Goal: Transaction & Acquisition: Book appointment/travel/reservation

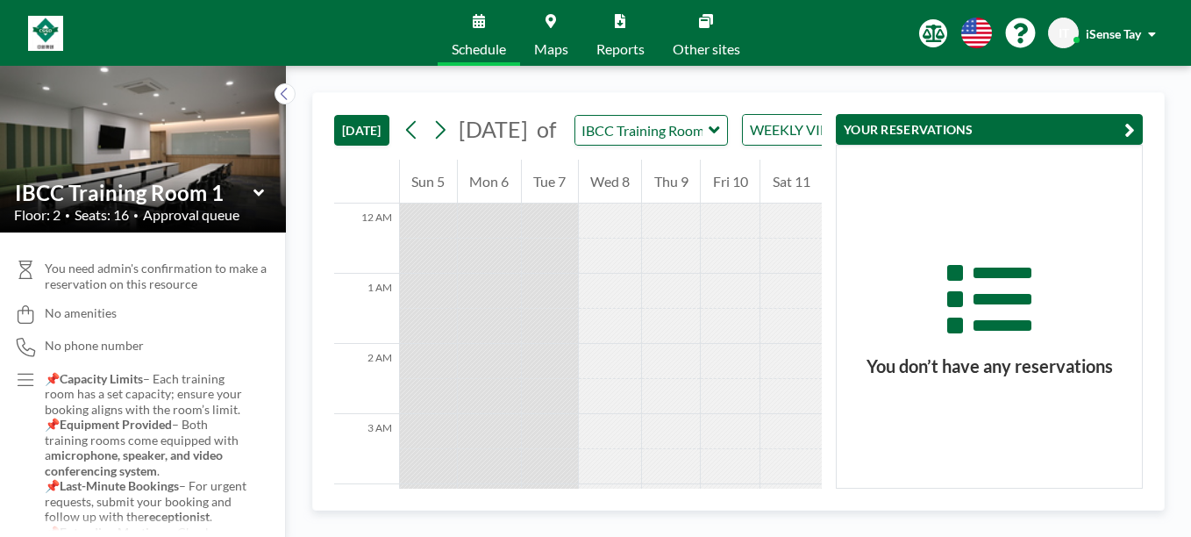
click at [602, 203] on div "Wed 8" at bounding box center [610, 182] width 63 height 44
click at [448, 143] on icon at bounding box center [439, 130] width 17 height 26
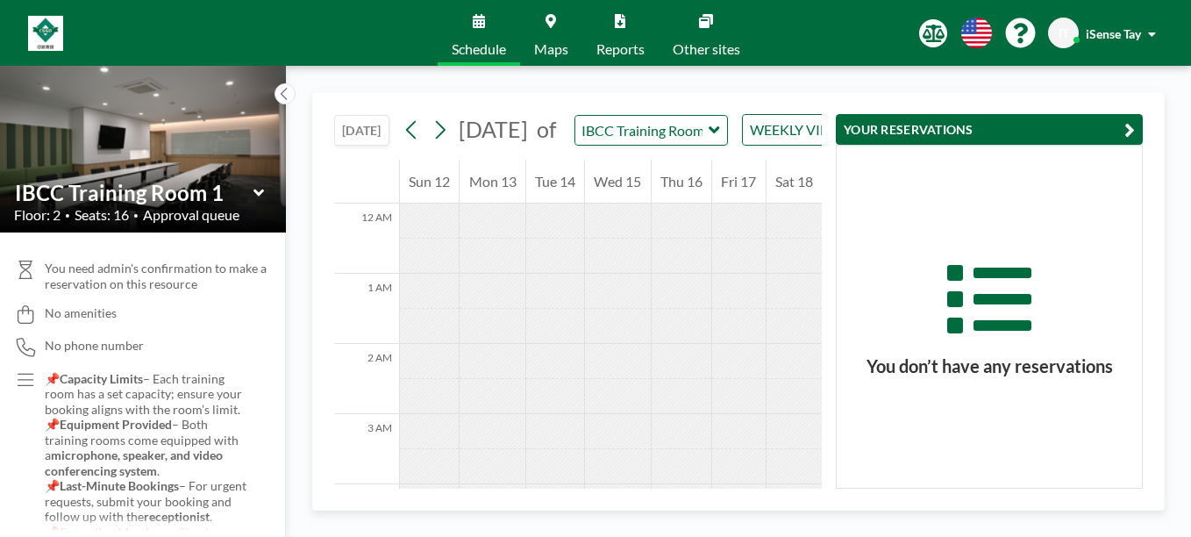
click at [719, 133] on icon at bounding box center [713, 129] width 11 height 7
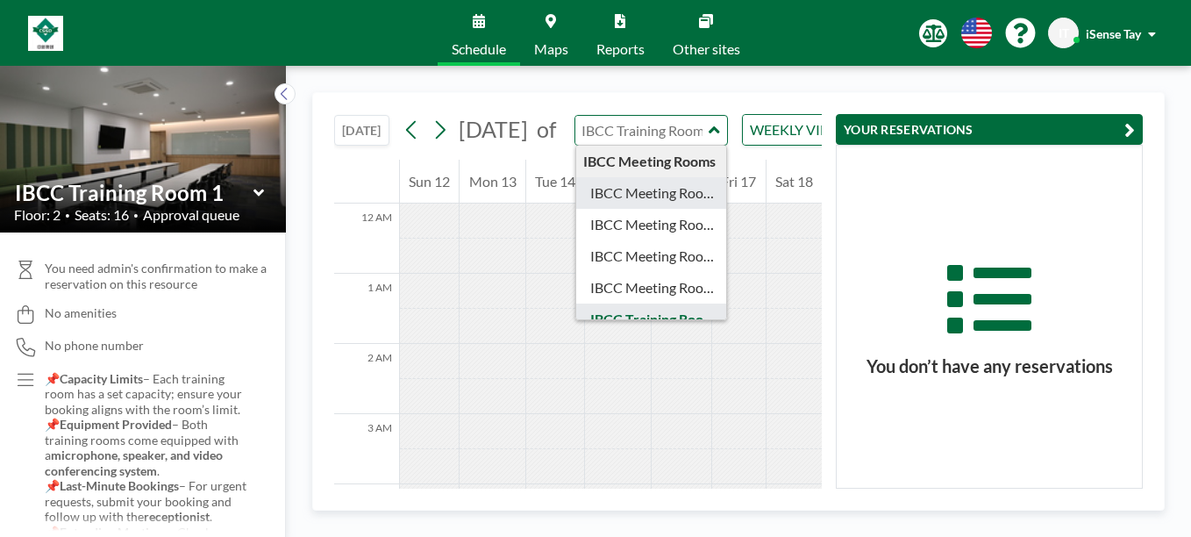
type input "IBCC Meeting Room 1"
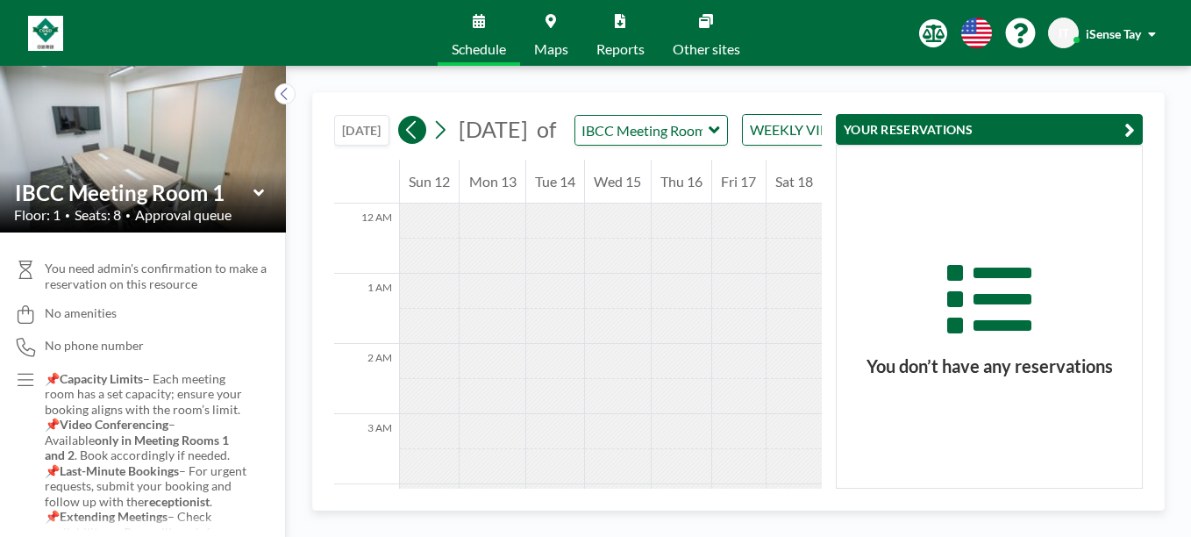
click at [415, 139] on icon at bounding box center [411, 130] width 17 height 26
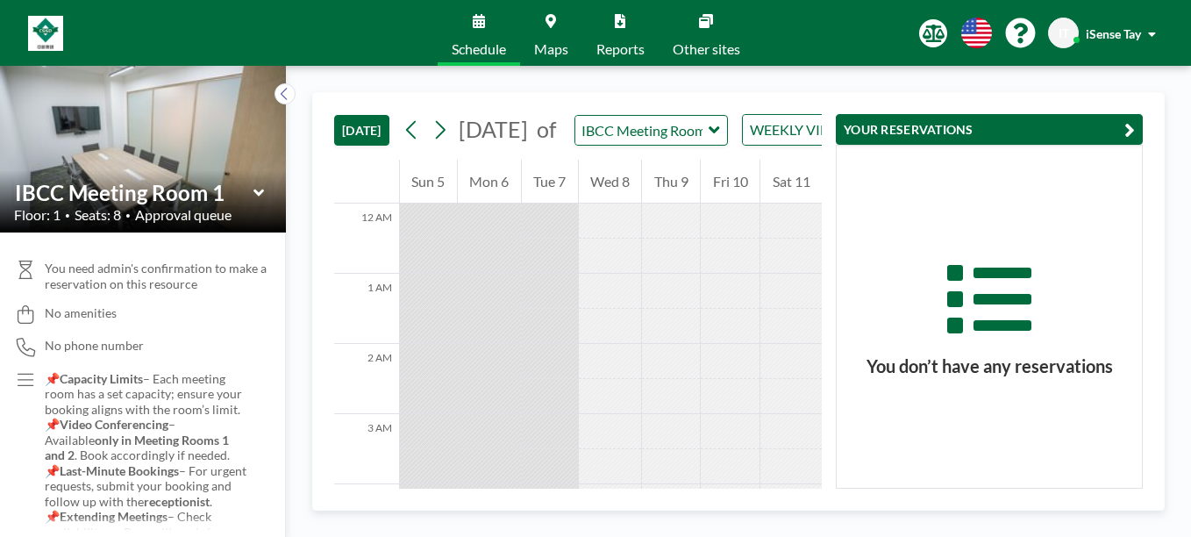
click at [607, 238] on div at bounding box center [610, 220] width 63 height 35
click at [972, 122] on button "YOUR RESERVATIONS" at bounding box center [989, 129] width 307 height 31
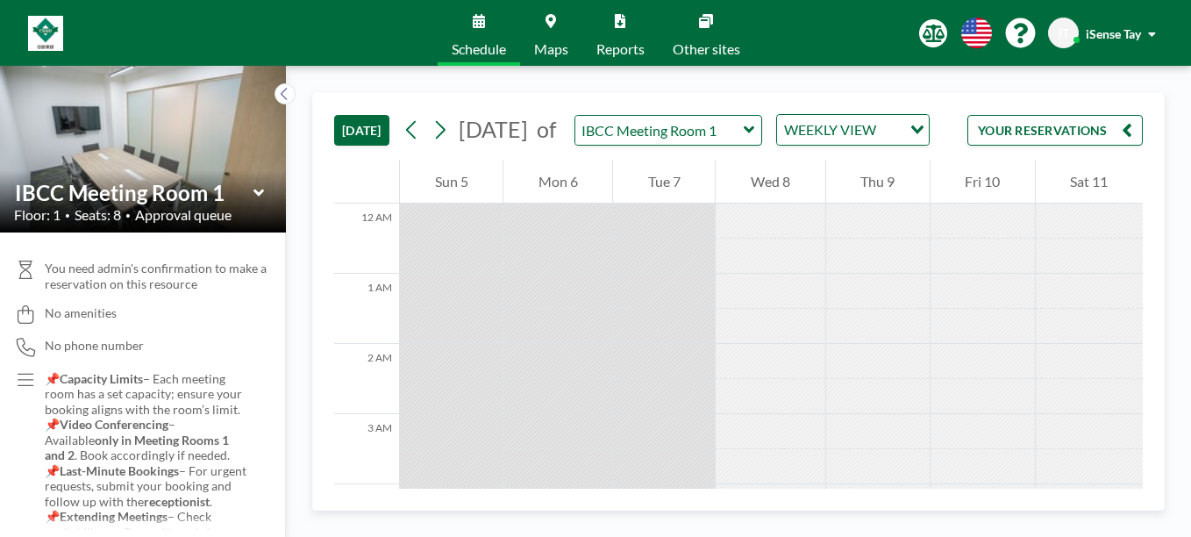
click at [786, 274] on div at bounding box center [769, 255] width 109 height 35
click at [768, 196] on div "Wed 8" at bounding box center [769, 182] width 109 height 44
click at [794, 203] on div "Wed 8" at bounding box center [769, 182] width 109 height 44
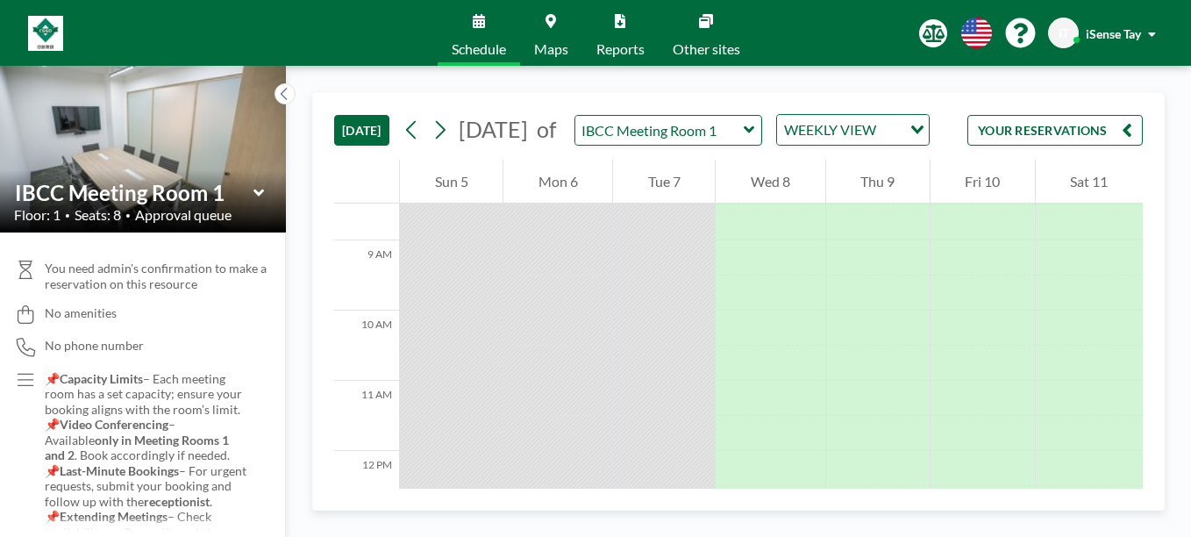
scroll to position [589, 0]
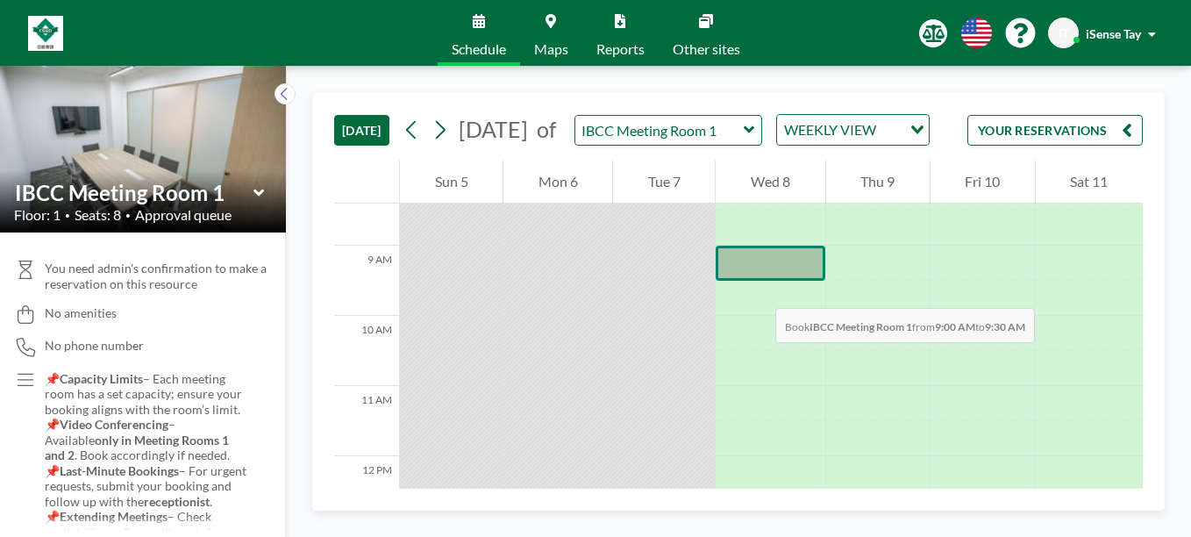
click at [758, 281] on div at bounding box center [769, 262] width 109 height 35
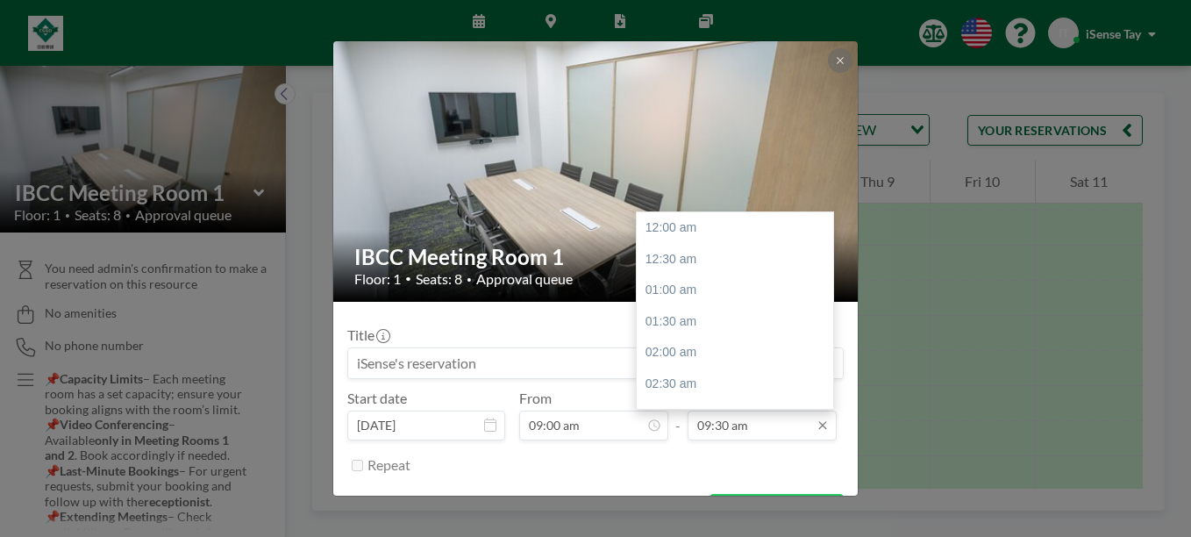
scroll to position [593, 0]
click at [694, 346] on div "11:30 am" at bounding box center [739, 354] width 205 height 32
type input "11:30 am"
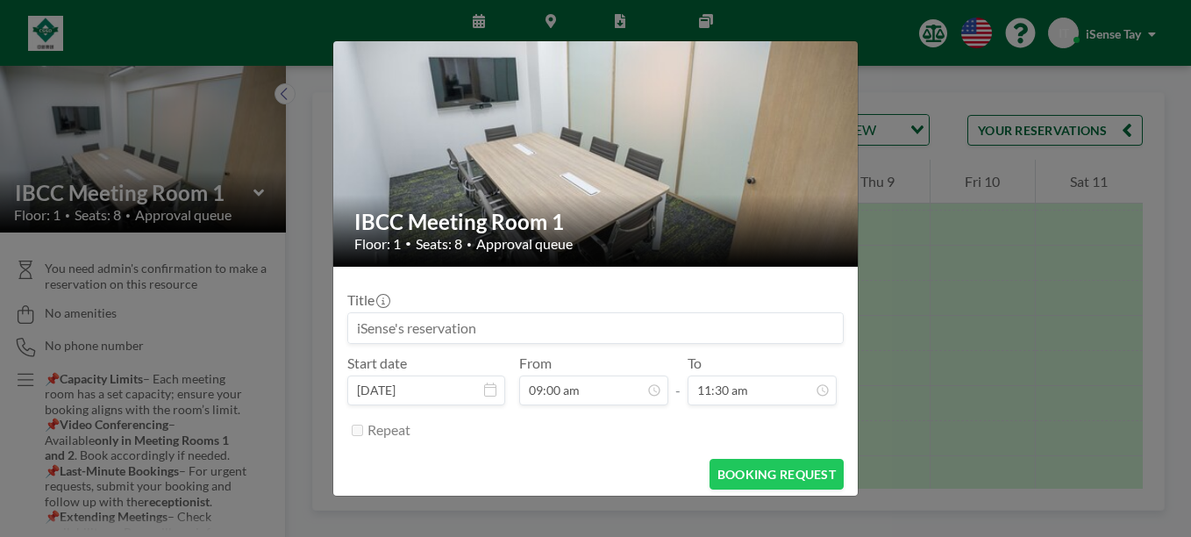
scroll to position [43, 0]
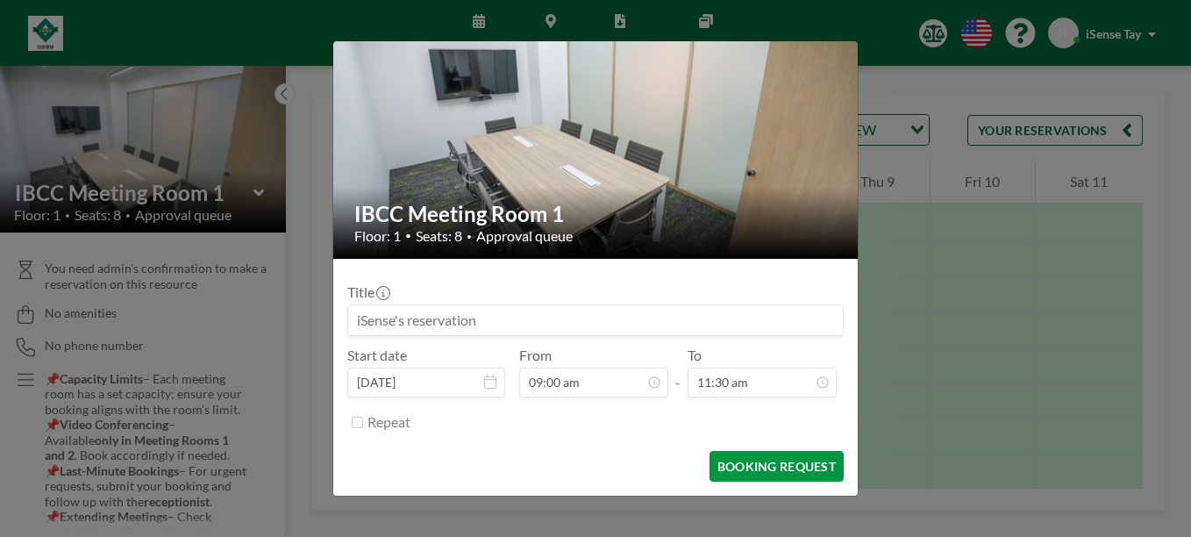
click at [767, 468] on button "BOOKING REQUEST" at bounding box center [776, 466] width 134 height 31
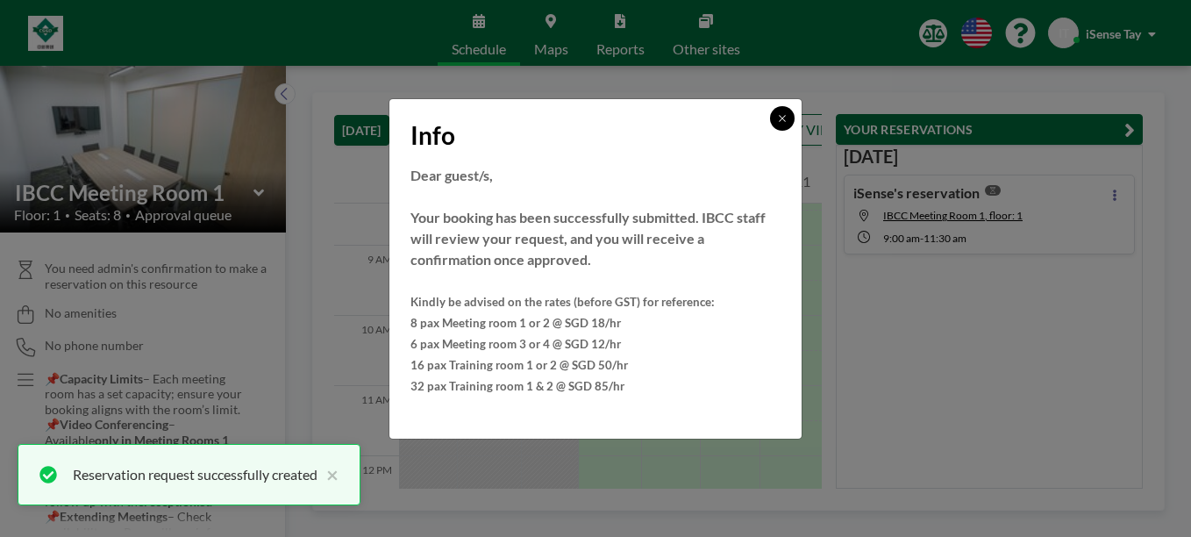
click at [779, 117] on icon at bounding box center [782, 118] width 11 height 11
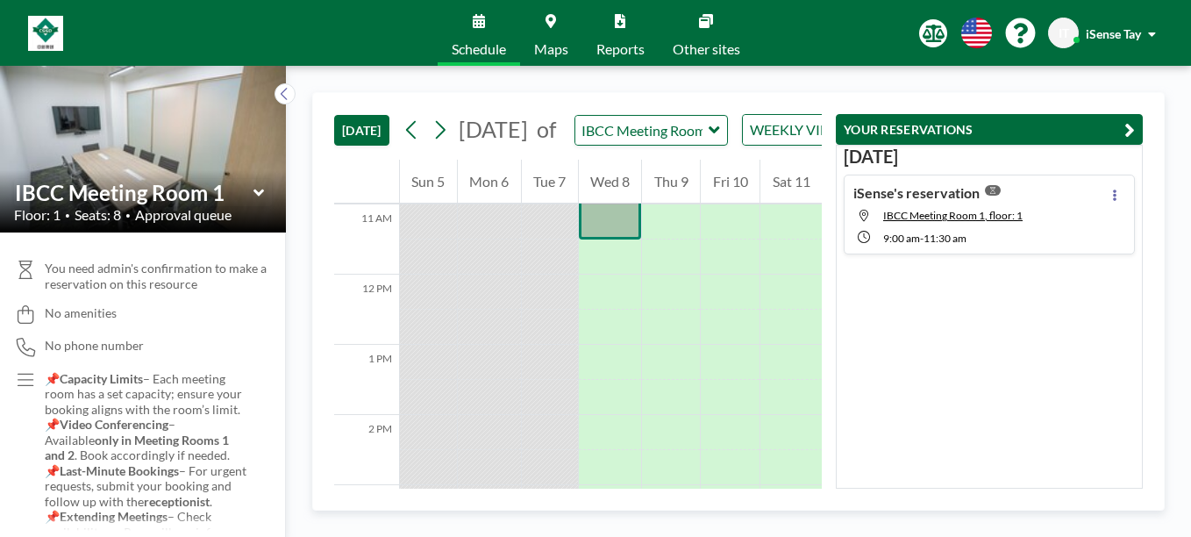
scroll to position [777, 0]
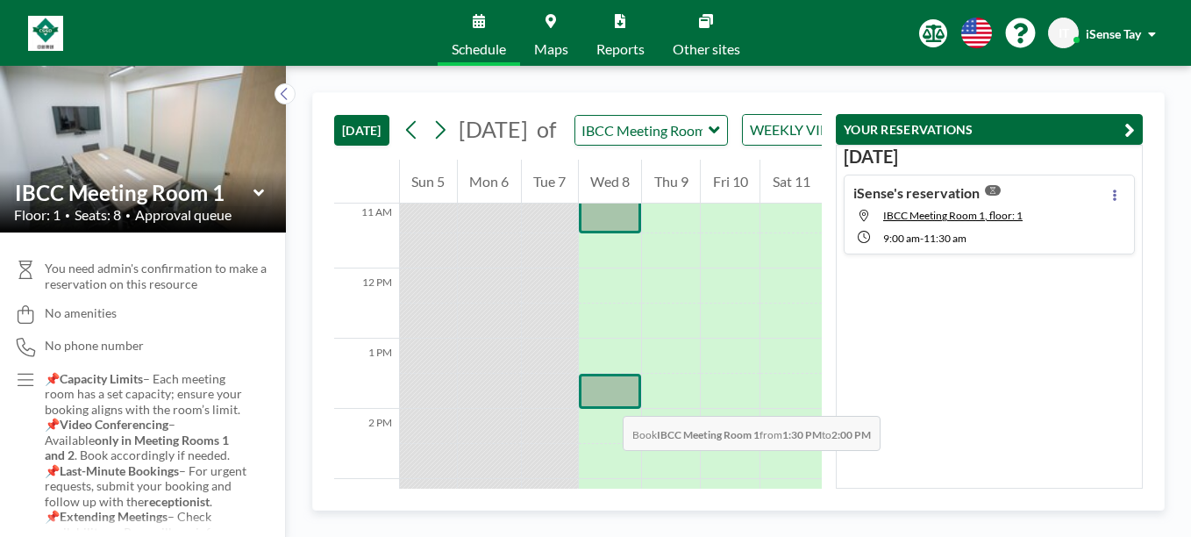
click at [605, 398] on div at bounding box center [610, 390] width 63 height 35
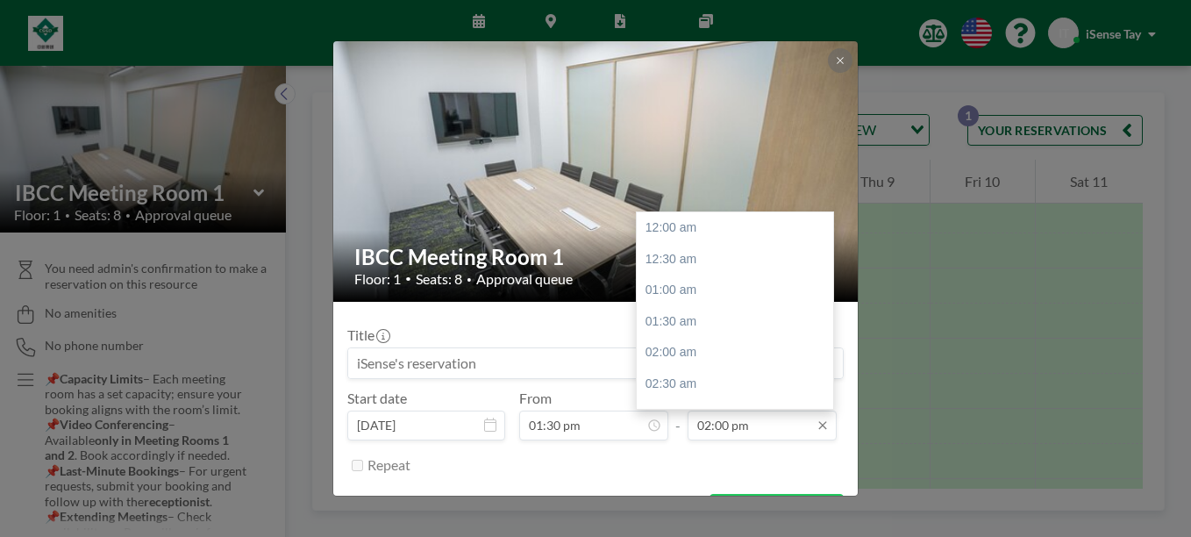
scroll to position [874, 0]
click at [816, 387] on div "04:30 pm" at bounding box center [739, 384] width 205 height 32
click at [685, 258] on div "05:00 pm" at bounding box center [739, 259] width 205 height 32
type input "05:00 pm"
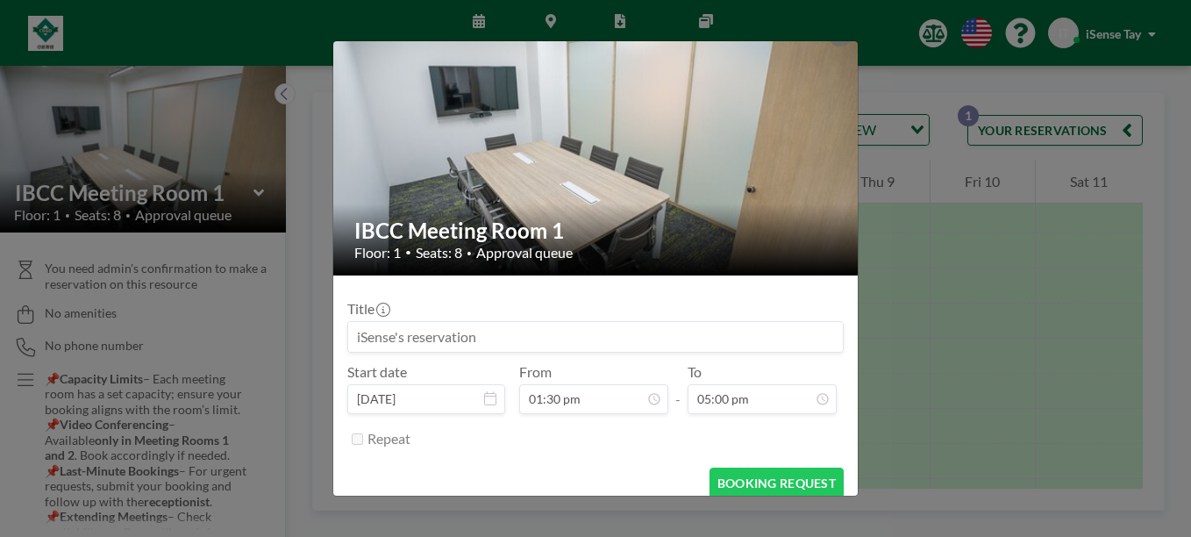
scroll to position [29, 0]
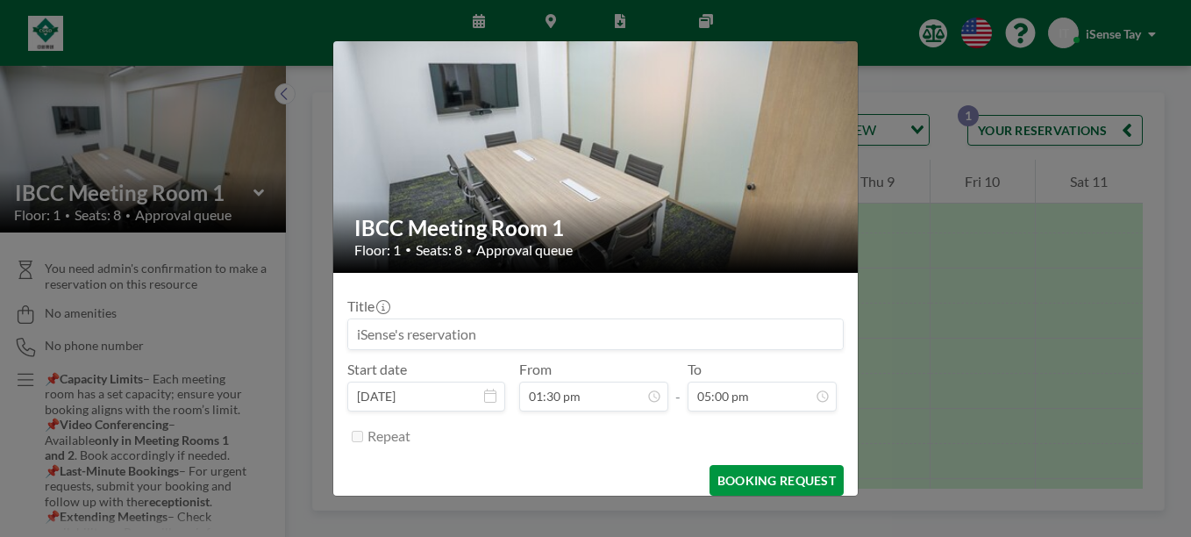
click at [786, 480] on button "BOOKING REQUEST" at bounding box center [776, 480] width 134 height 31
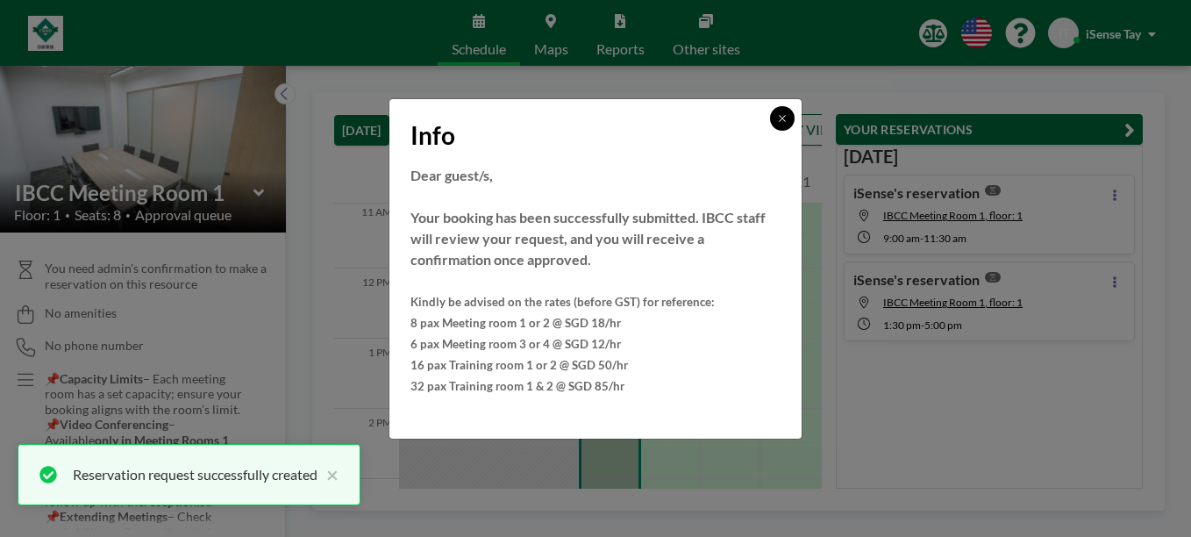
click at [781, 106] on button at bounding box center [782, 118] width 25 height 25
